Goal: Information Seeking & Learning: Learn about a topic

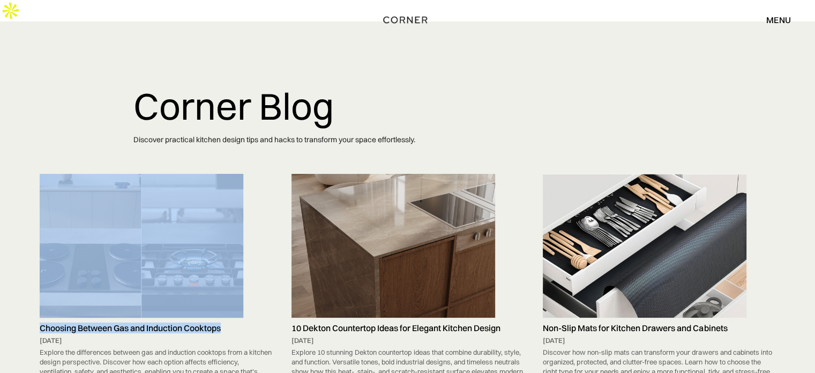
drag, startPoint x: 34, startPoint y: 305, endPoint x: 249, endPoint y: 302, distance: 215.0
copy link "Choosing Between Gas and Induction Cooktops"
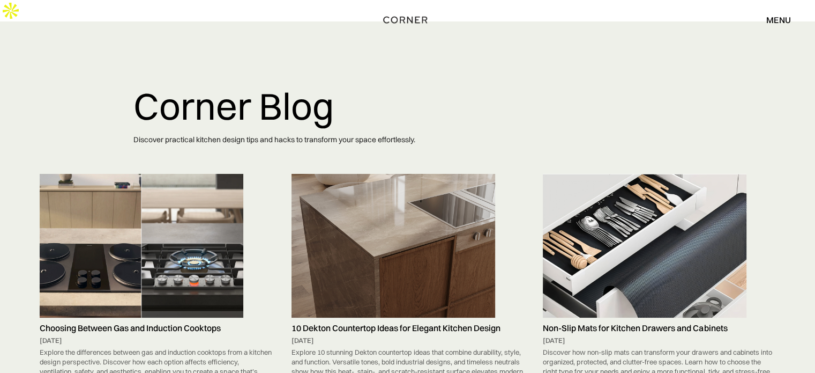
click at [137, 259] on img at bounding box center [142, 245] width 204 height 143
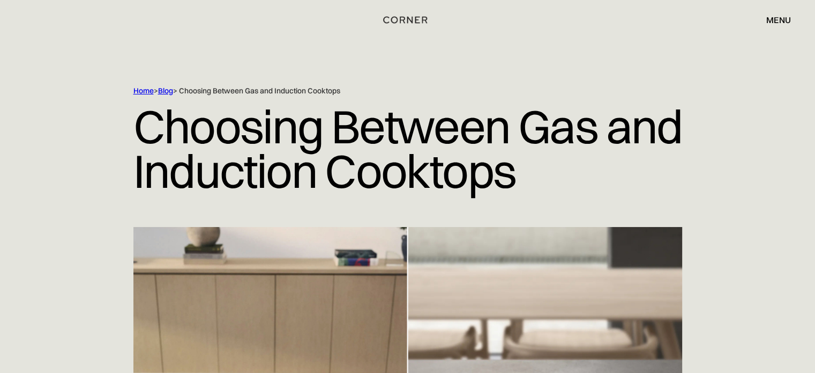
click at [260, 144] on h1 "Choosing Between Gas and Induction Cooktops" at bounding box center [407, 148] width 549 height 105
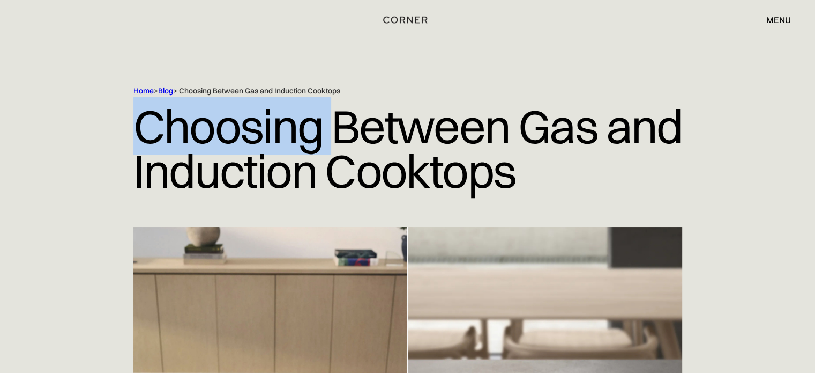
click at [260, 144] on h1 "Choosing Between Gas and Induction Cooktops" at bounding box center [407, 148] width 549 height 105
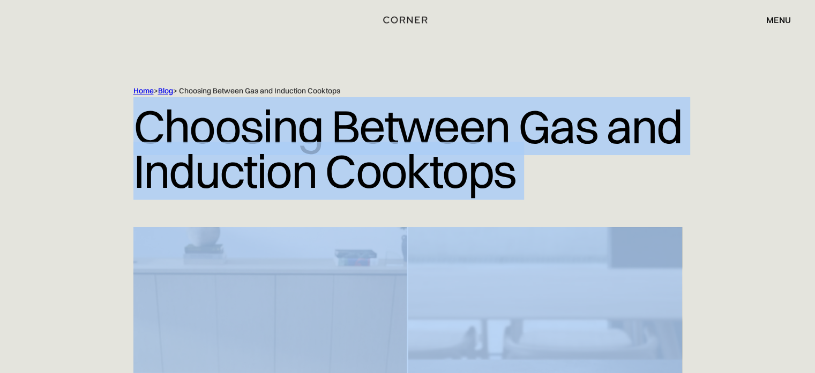
click at [260, 144] on h1 "Choosing Between Gas and Induction Cooktops" at bounding box center [407, 148] width 549 height 105
copy h1 "Choosing Between Gas and Induction Cooktops"
